Goal: Connect with others: Connect with others

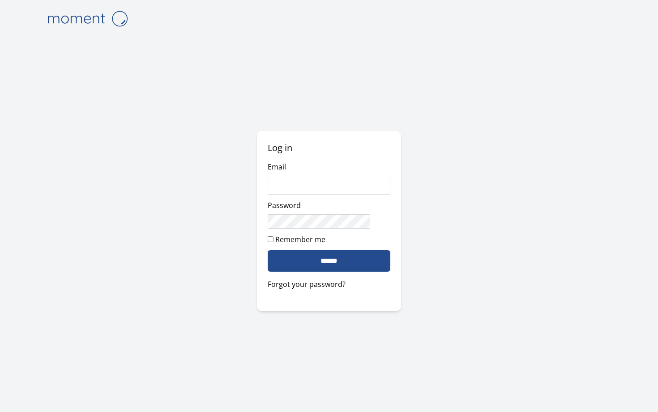
paste input "**********"
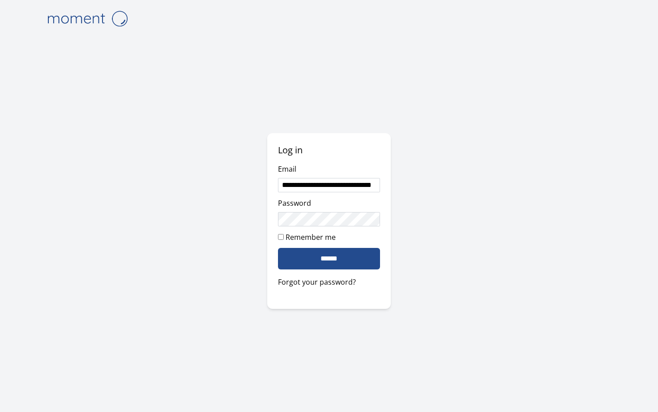
type input "**********"
click at [278, 248] on input "******" at bounding box center [329, 259] width 103 height 22
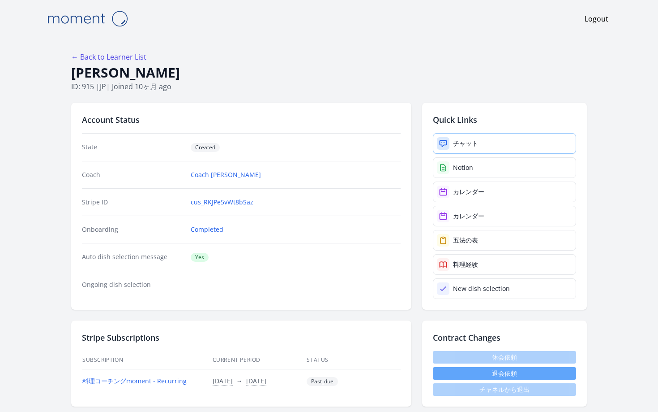
click at [453, 139] on div "チャット" at bounding box center [465, 143] width 25 height 9
